Goal: Information Seeking & Learning: Learn about a topic

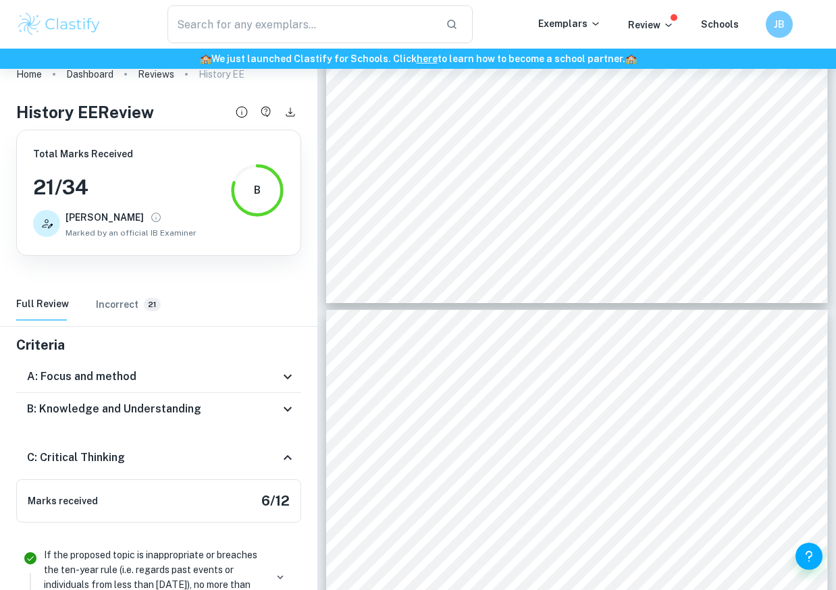
scroll to position [243, 0]
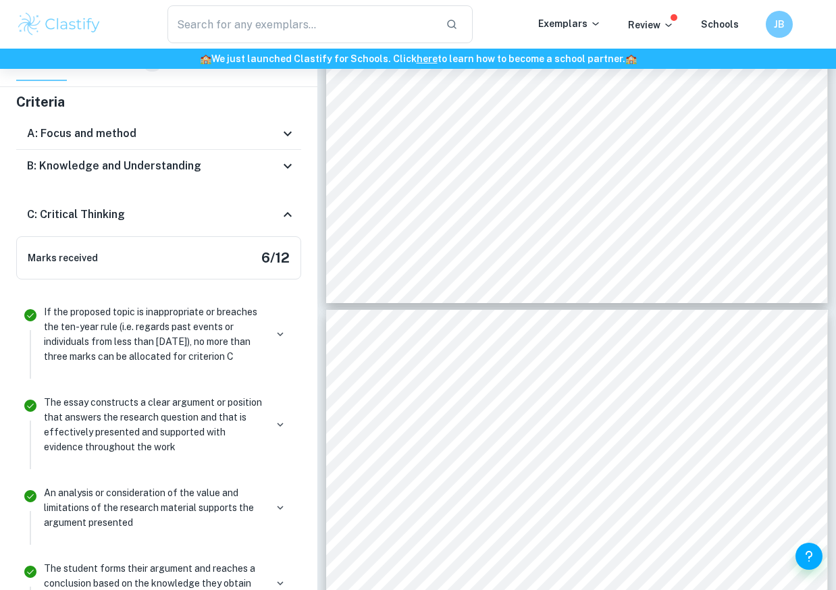
click at [152, 201] on div "C: Critical Thinking" at bounding box center [158, 214] width 285 height 43
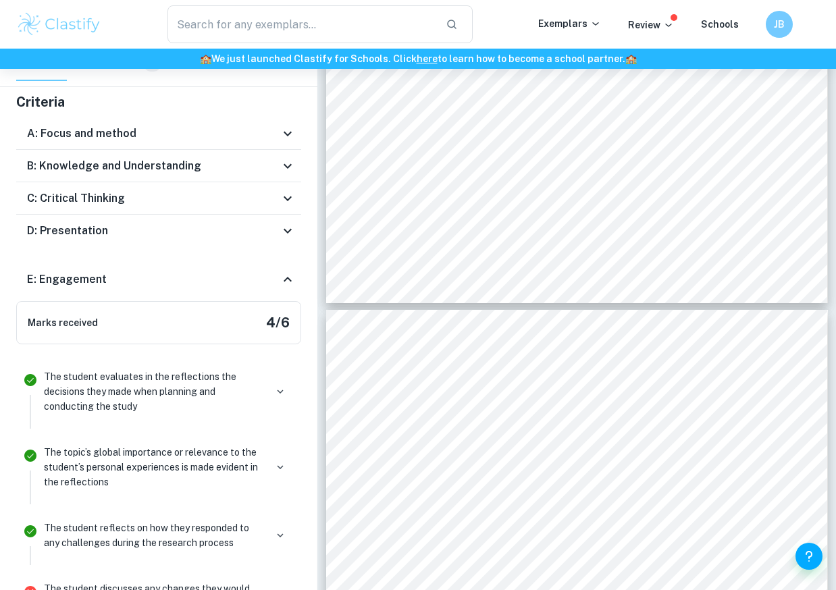
click at [134, 234] on div "D: Presentation" at bounding box center [153, 231] width 253 height 16
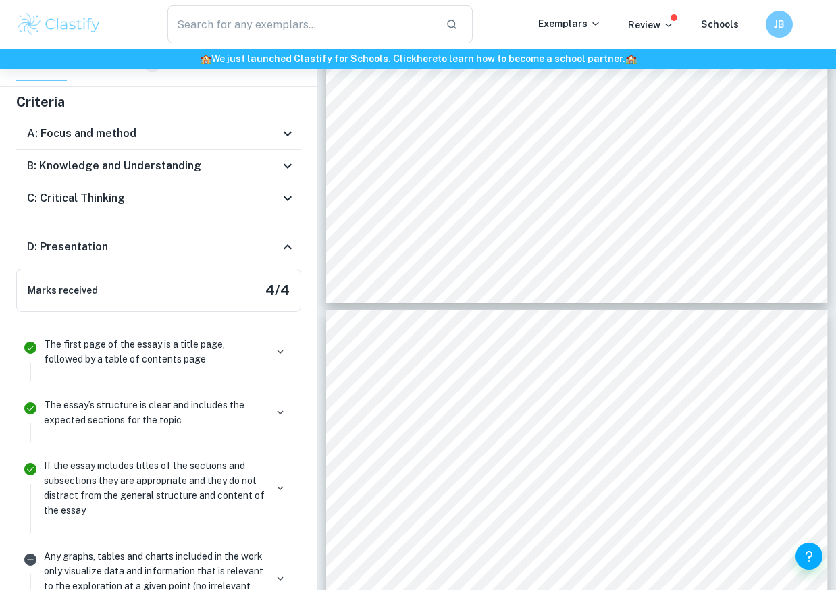
click at [135, 234] on div "D: Presentation" at bounding box center [158, 247] width 285 height 43
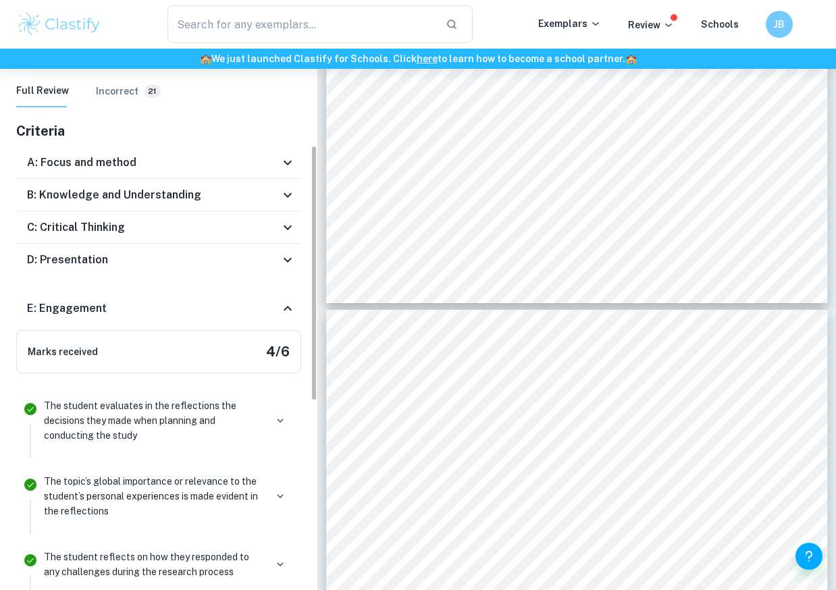
scroll to position [195, 0]
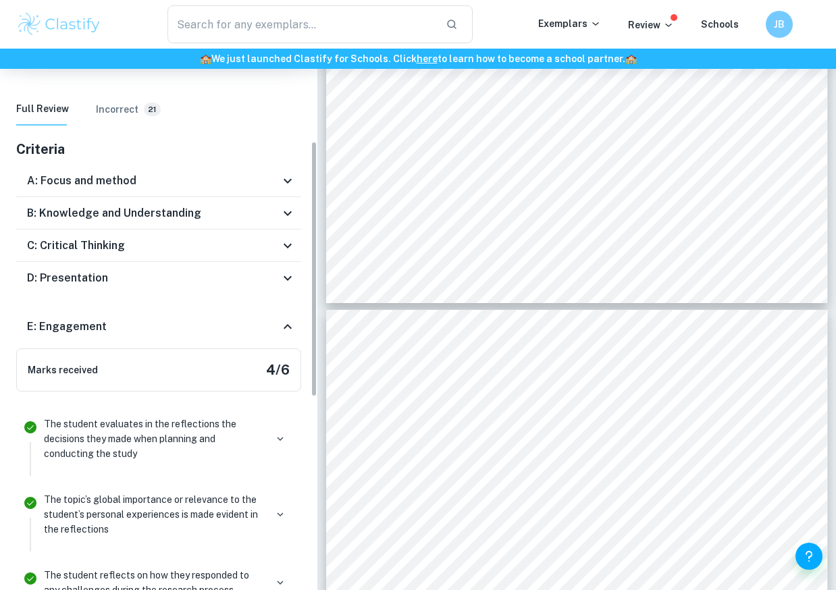
click at [183, 182] on div "A: Focus and method" at bounding box center [153, 181] width 253 height 16
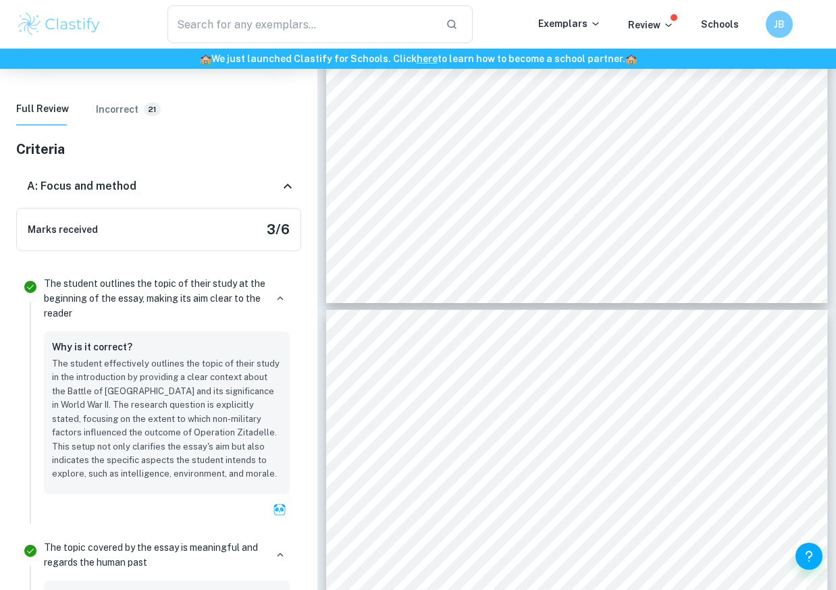
click at [183, 182] on div "A: Focus and method" at bounding box center [153, 186] width 253 height 16
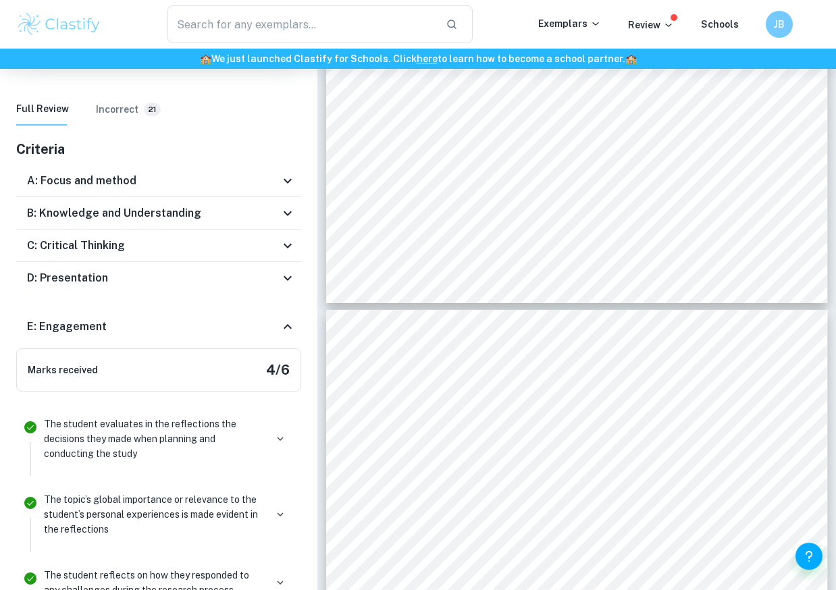
click at [184, 218] on h6 "B: Knowledge and Understanding" at bounding box center [114, 213] width 174 height 16
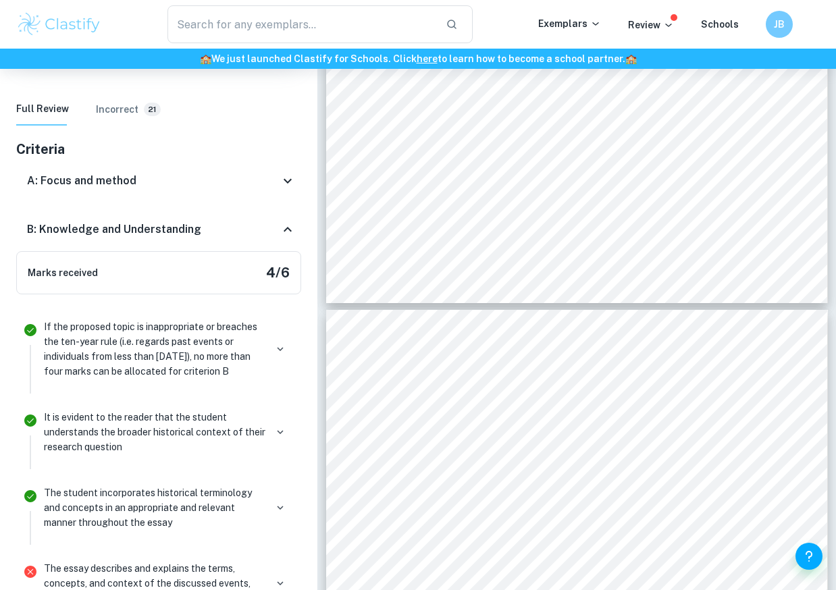
click at [184, 218] on div "B: Knowledge and Understanding" at bounding box center [158, 229] width 285 height 43
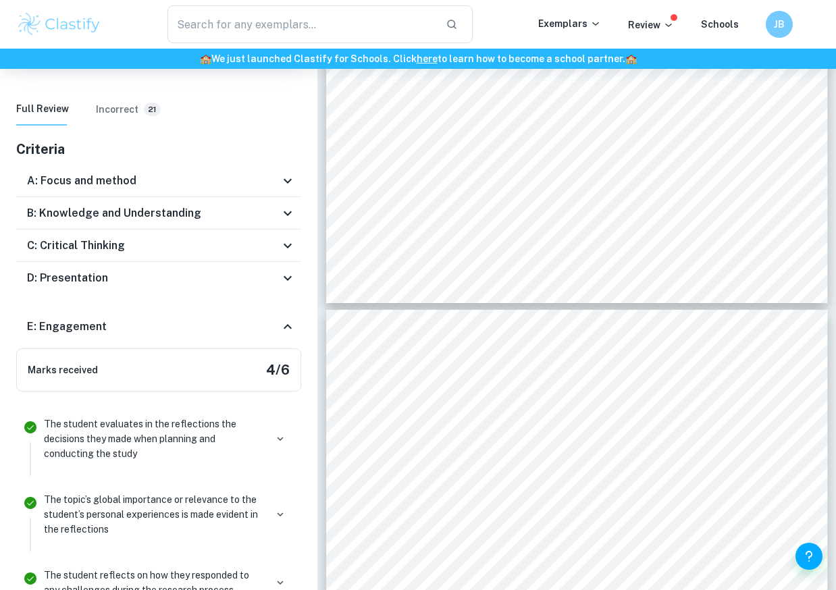
click at [184, 218] on h6 "B: Knowledge and Understanding" at bounding box center [114, 213] width 174 height 16
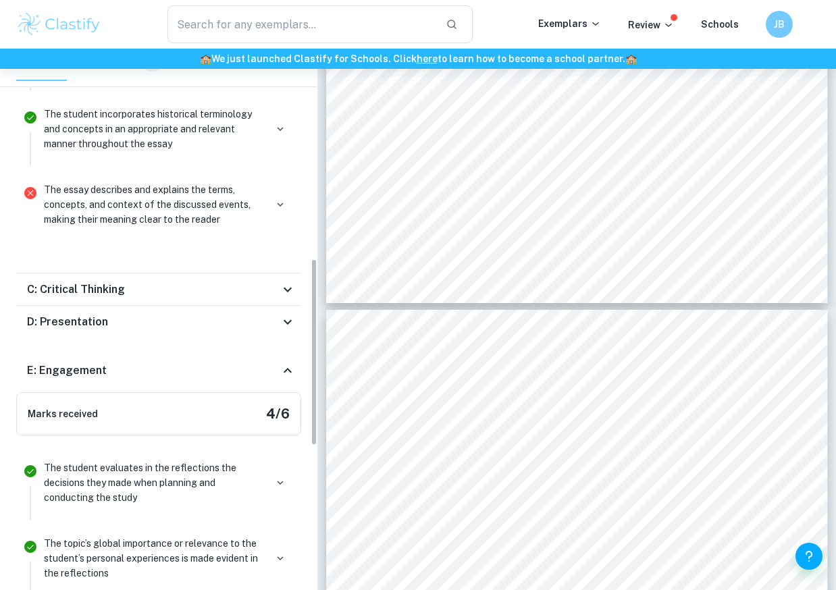
scroll to position [608, 0]
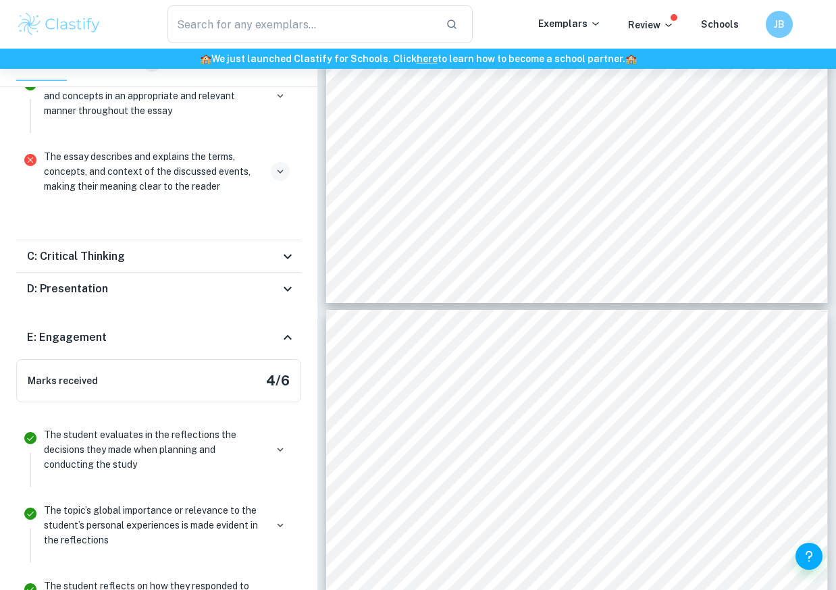
click at [273, 172] on button "button" at bounding box center [280, 171] width 19 height 19
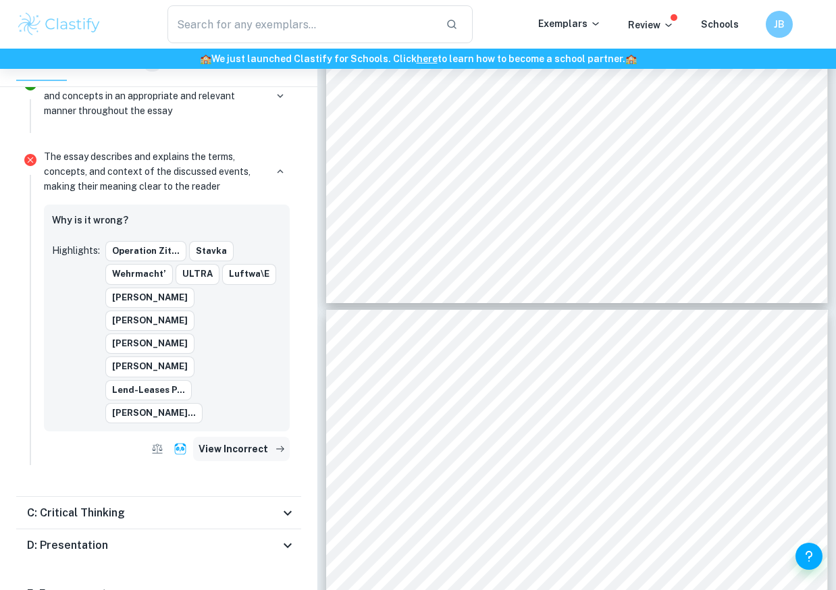
click at [232, 437] on button "View Incorrect" at bounding box center [241, 449] width 97 height 24
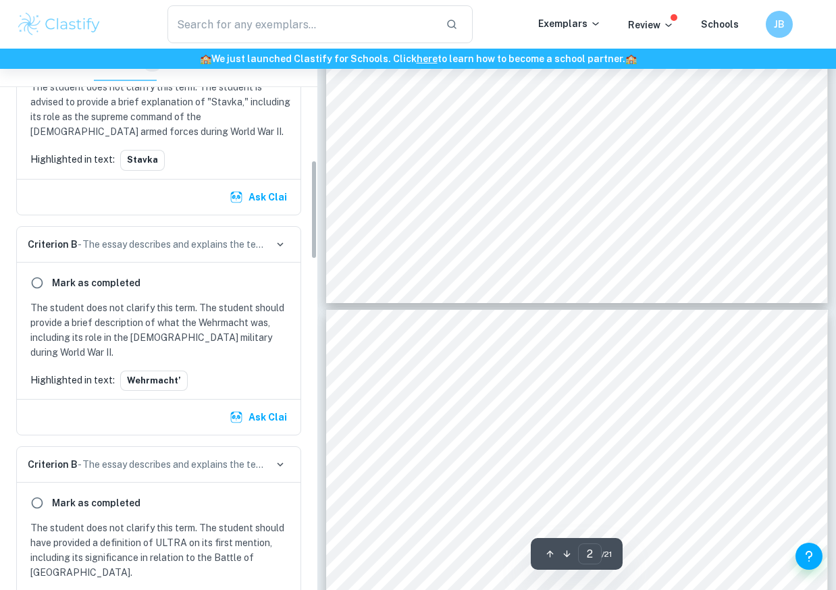
scroll to position [0, 0]
